Goal: Find specific page/section: Find specific page/section

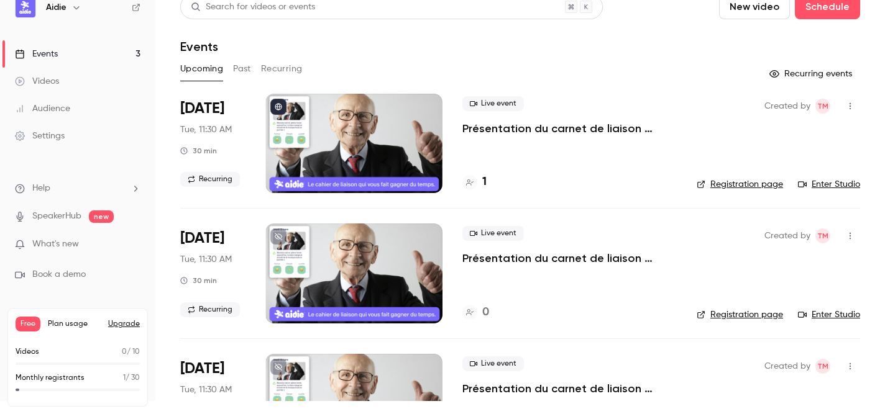
click at [483, 181] on h4 "1" at bounding box center [484, 182] width 4 height 17
